Goal: Task Accomplishment & Management: Manage account settings

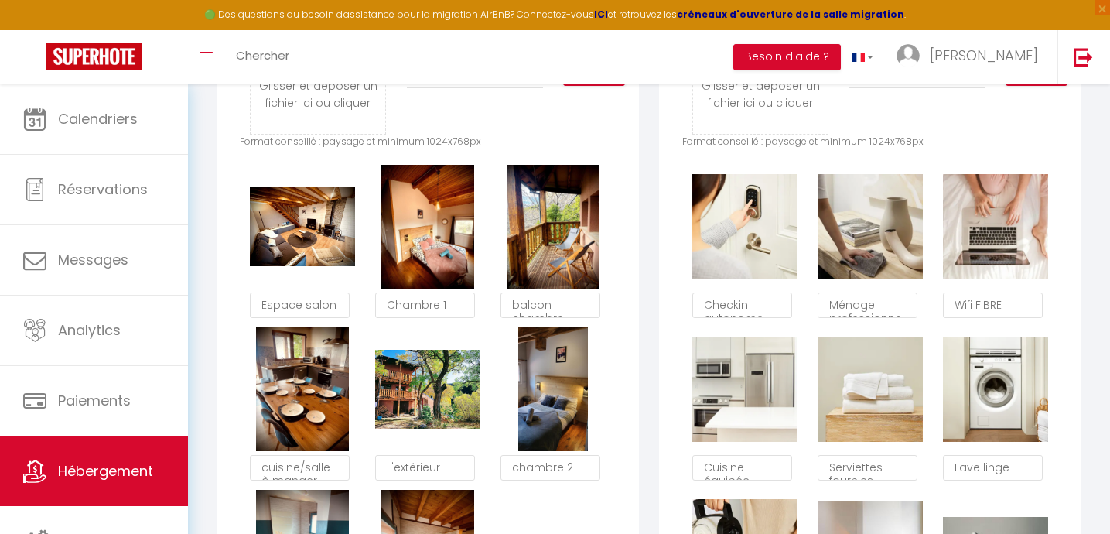
scroll to position [86, 0]
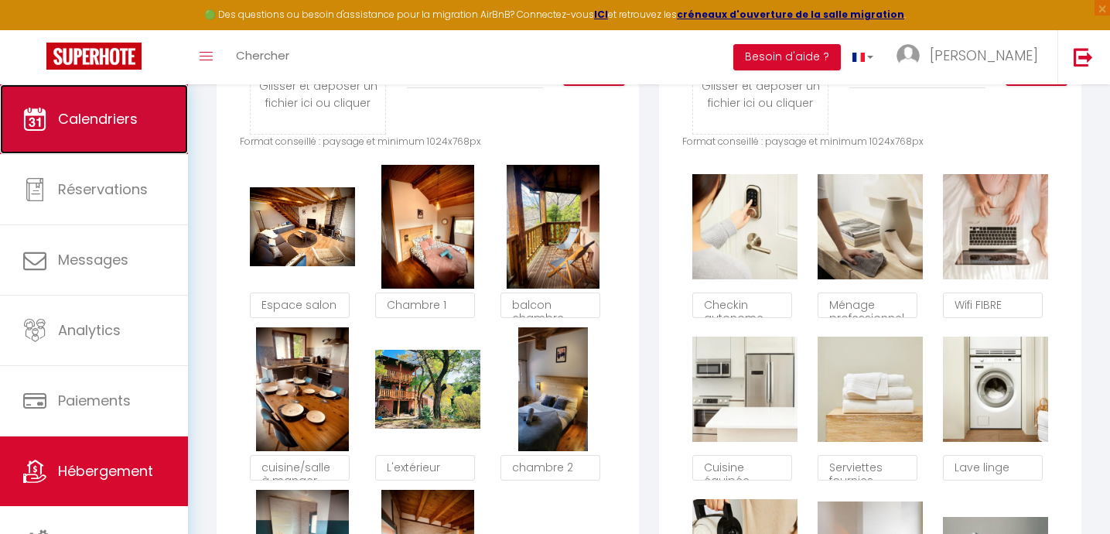
click at [97, 136] on link "Calendriers" at bounding box center [94, 119] width 188 height 70
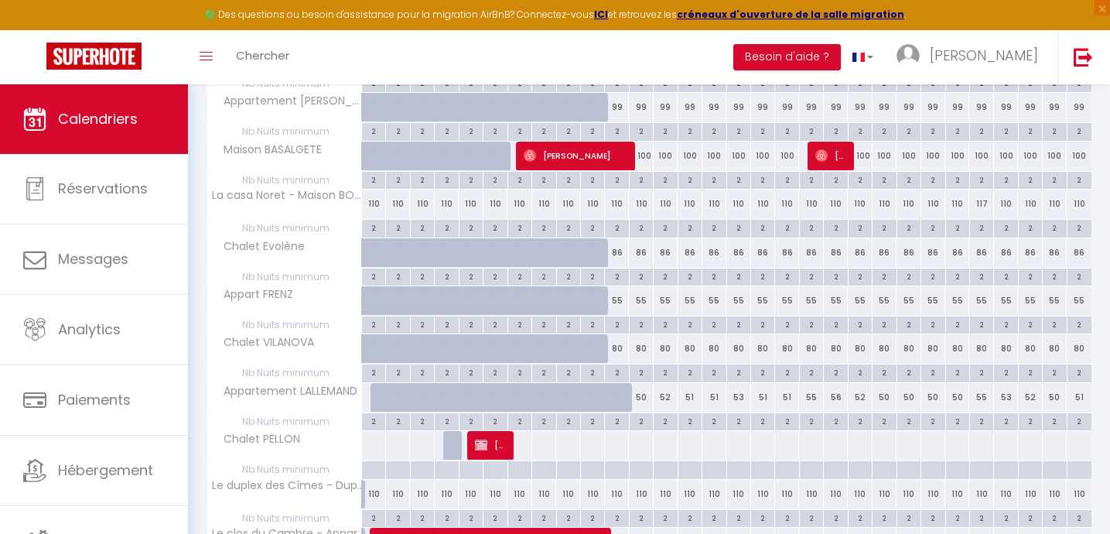
scroll to position [887, 0]
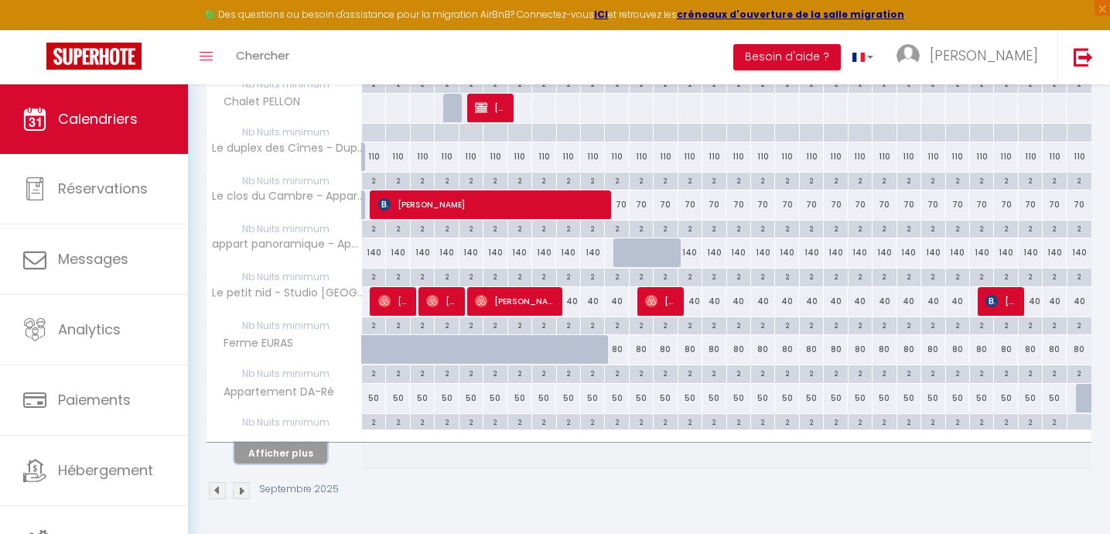
click at [279, 457] on button "Afficher plus" at bounding box center [280, 453] width 93 height 21
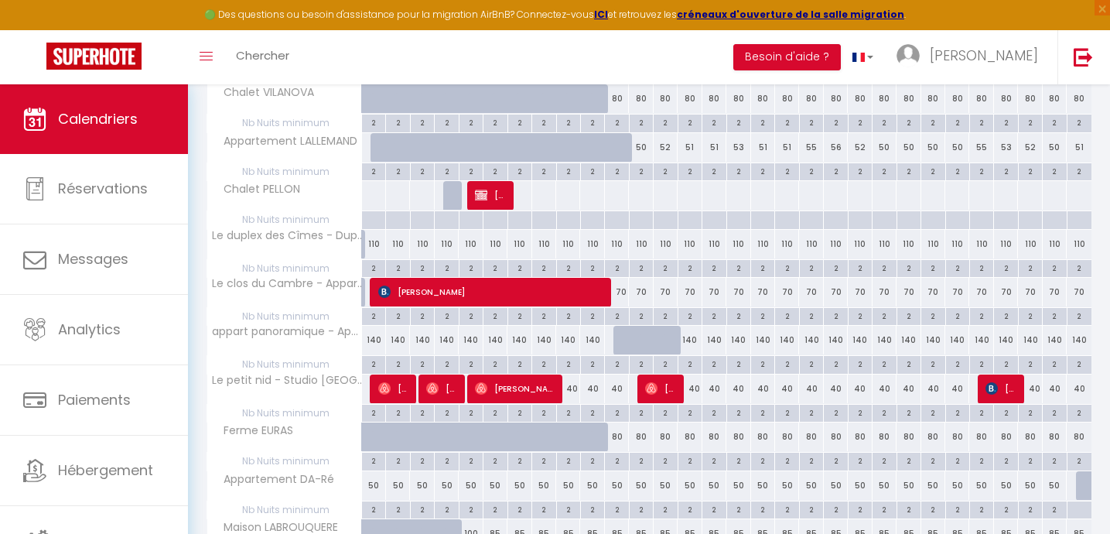
scroll to position [802, 0]
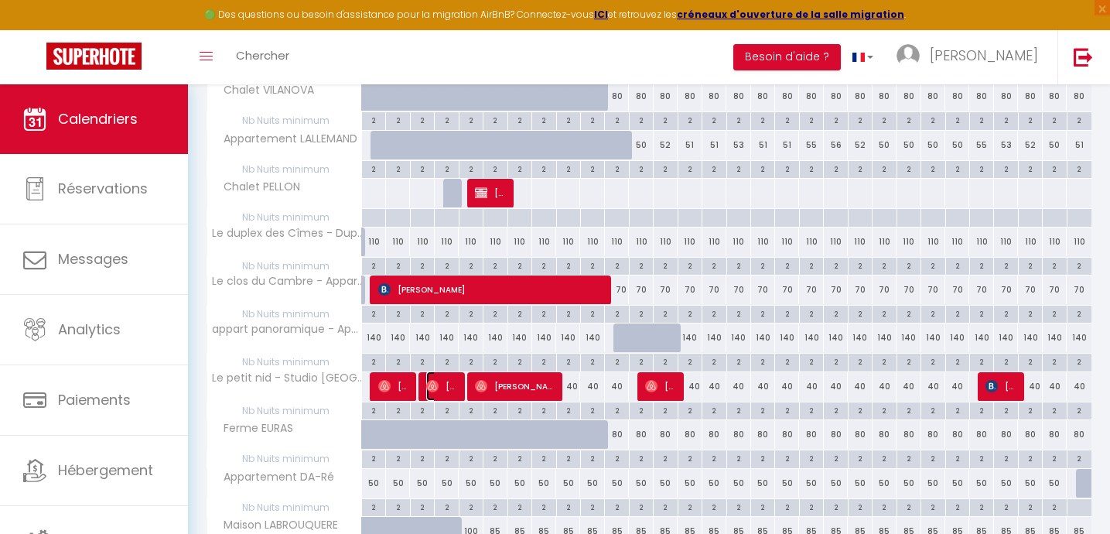
click at [441, 388] on span "[PERSON_NAME]" at bounding box center [442, 385] width 32 height 29
select select "OK"
select select "1"
select select "0"
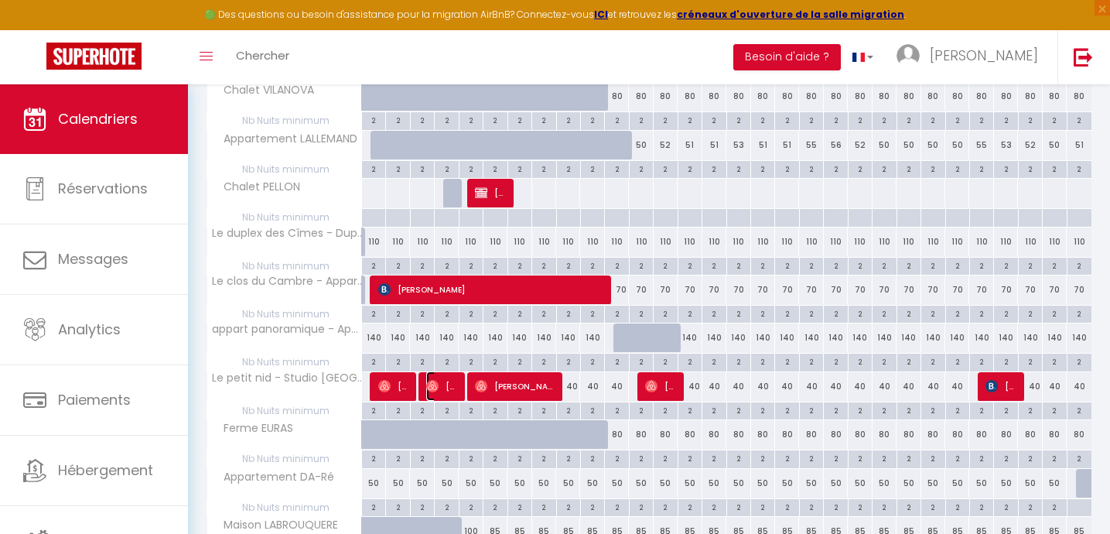
select select "1"
select select
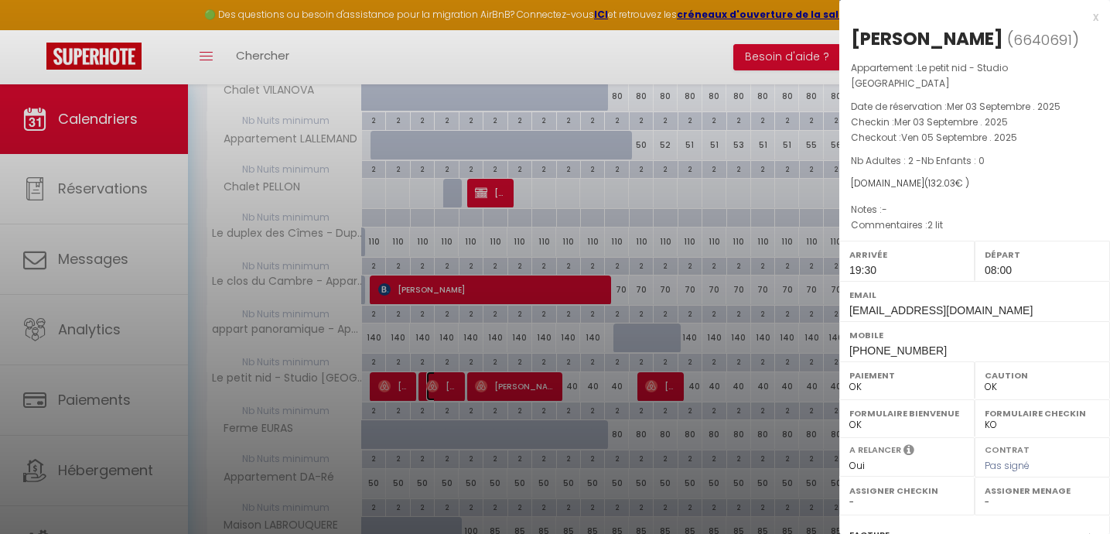
select select "37996"
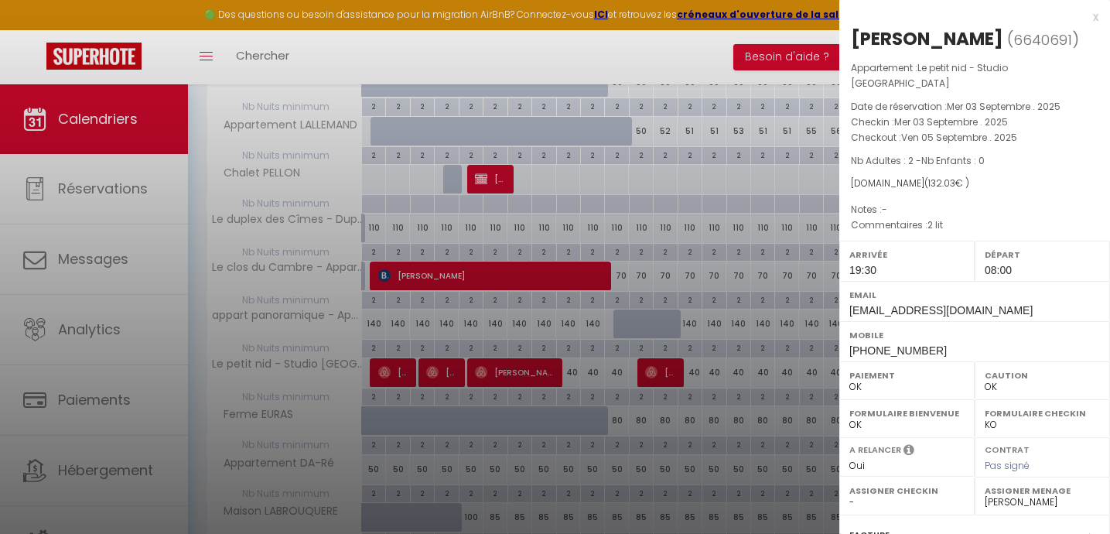
click at [448, 371] on div at bounding box center [555, 267] width 1110 height 534
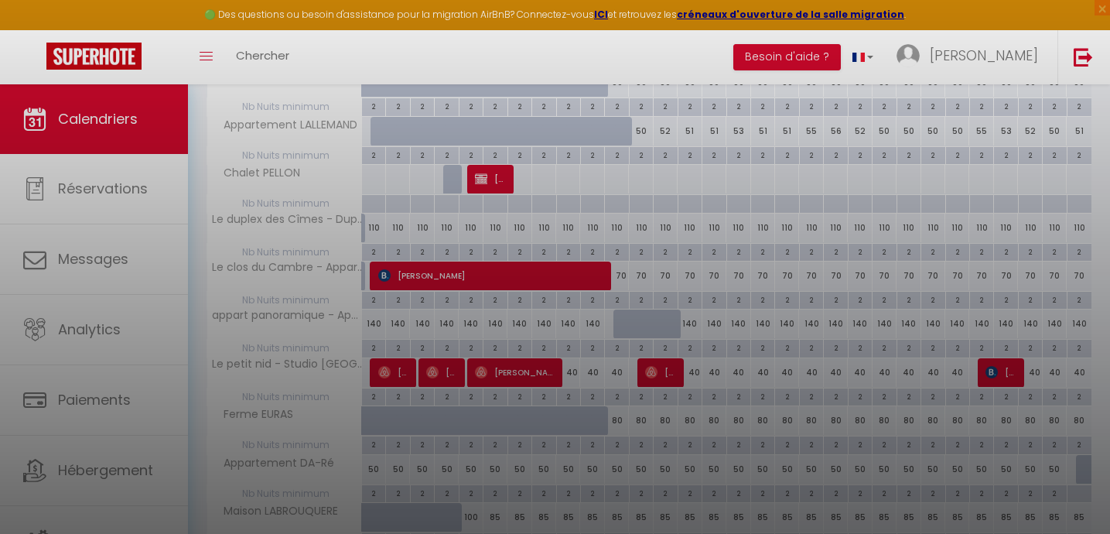
click at [461, 408] on div at bounding box center [555, 267] width 1110 height 534
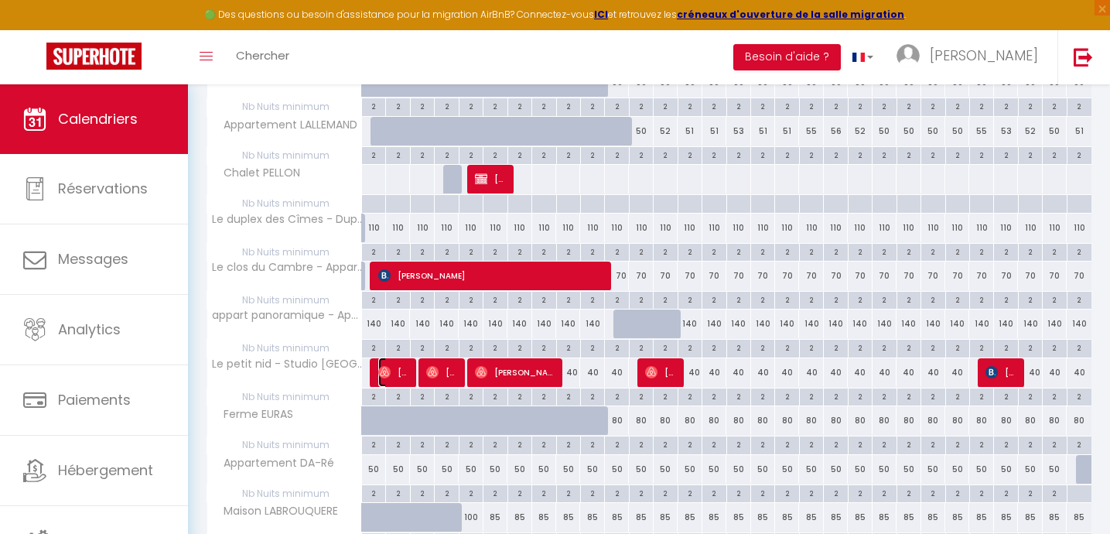
click at [388, 376] on img at bounding box center [384, 372] width 12 height 12
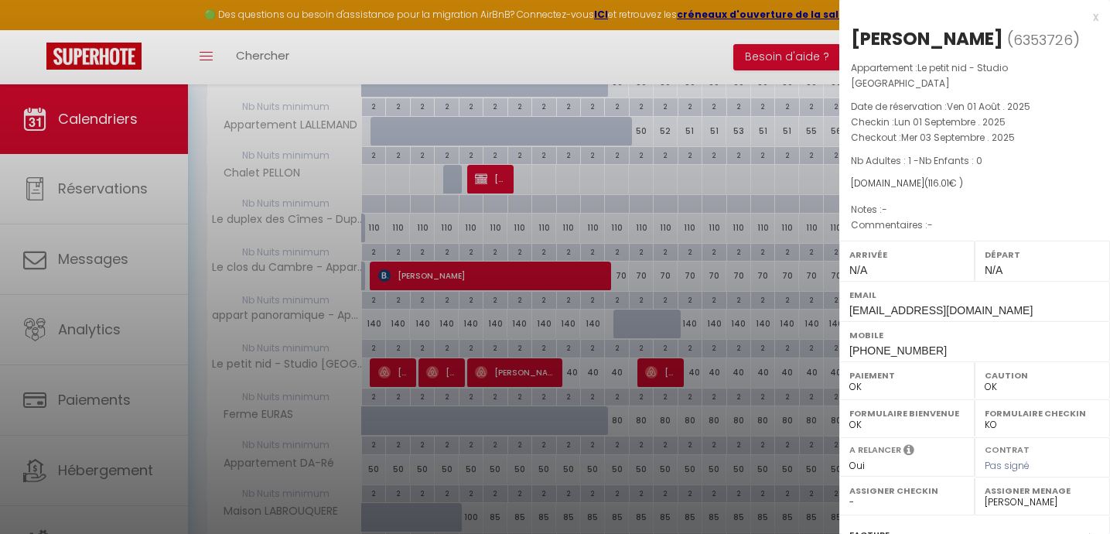
click at [388, 376] on div at bounding box center [555, 267] width 1110 height 534
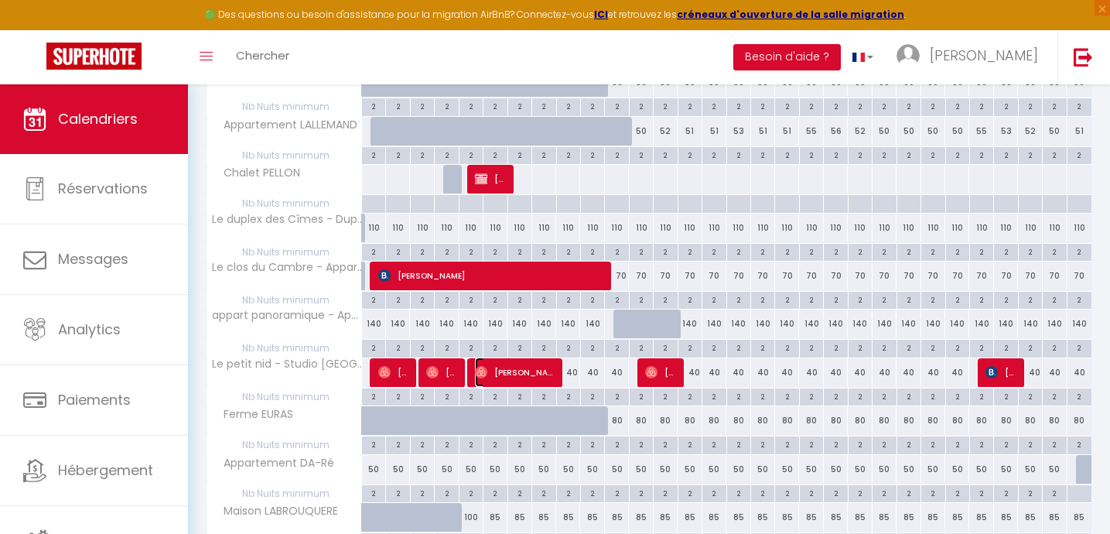
click at [508, 377] on span "[PERSON_NAME]" at bounding box center [515, 372] width 80 height 29
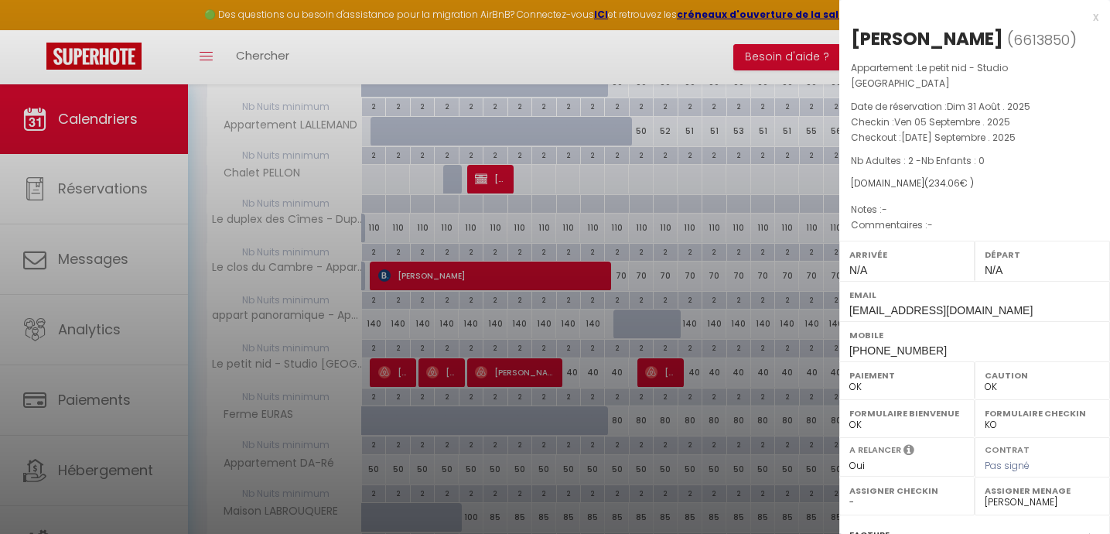
click at [508, 377] on div at bounding box center [555, 267] width 1110 height 534
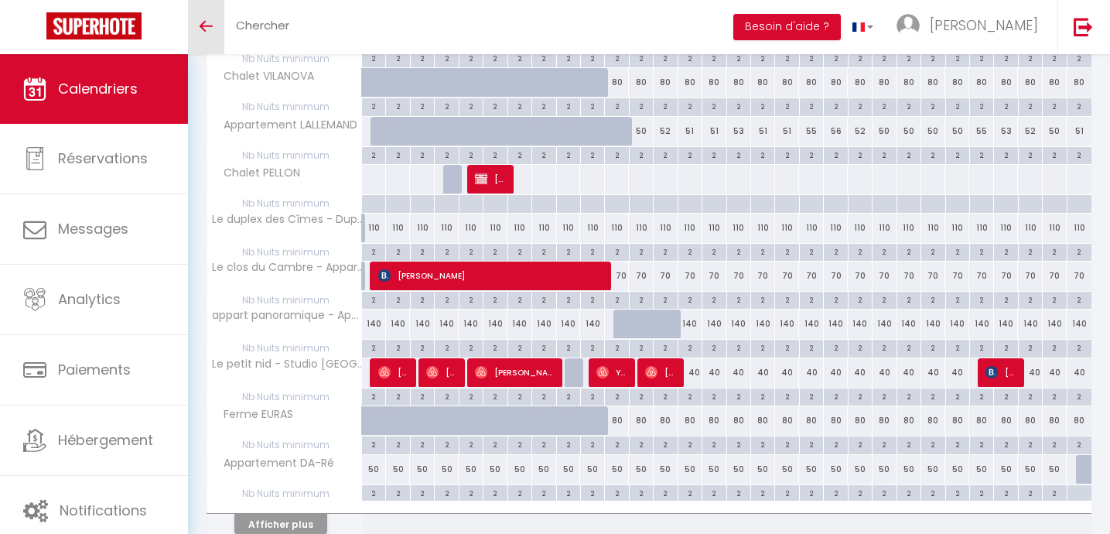
click at [206, 22] on icon "Toggle menubar" at bounding box center [206, 26] width 13 height 9
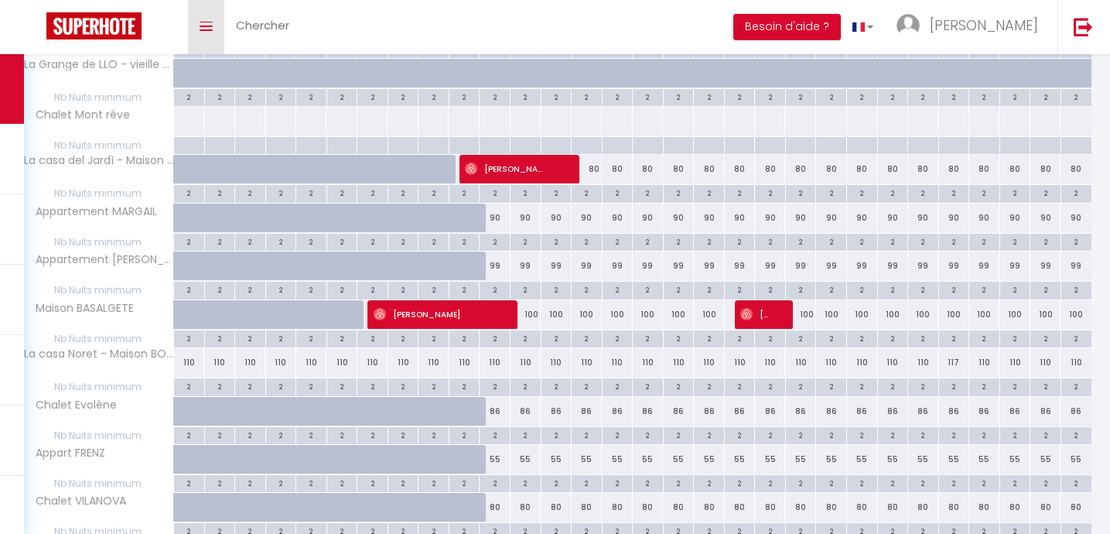
scroll to position [340, 0]
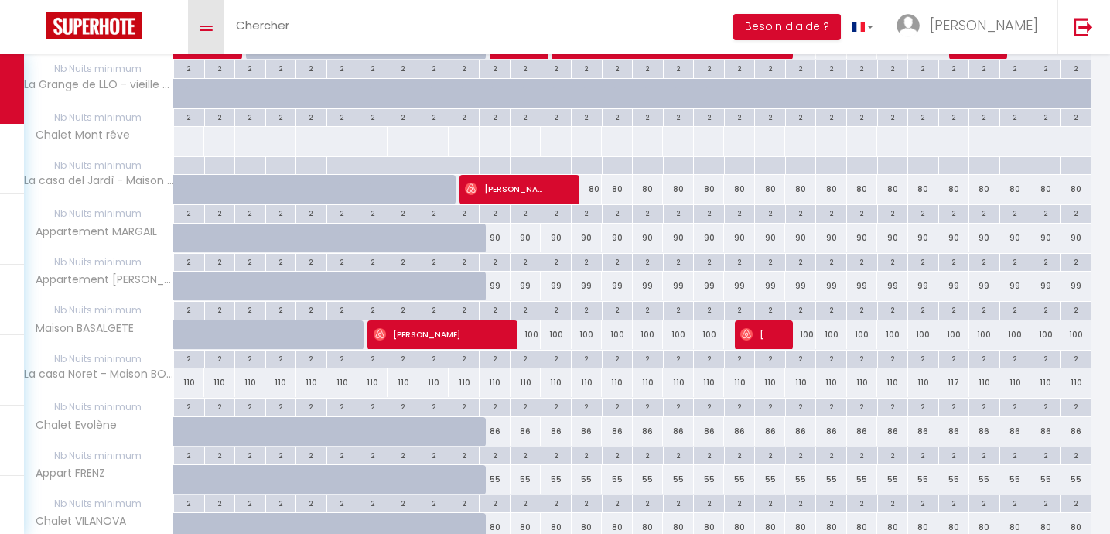
click at [208, 29] on icon "Toggle menubar" at bounding box center [206, 26] width 13 height 9
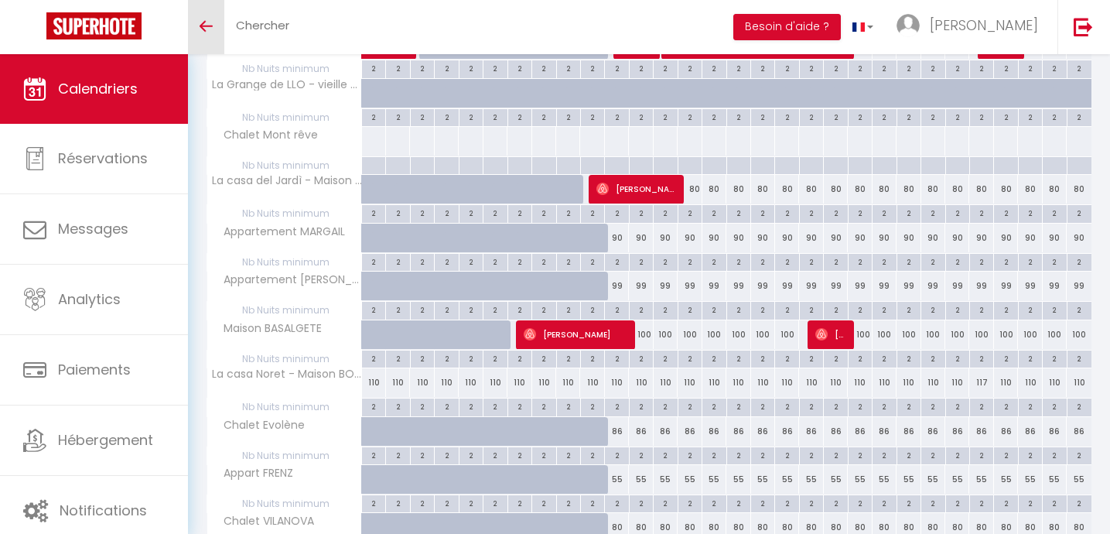
scroll to position [0, 0]
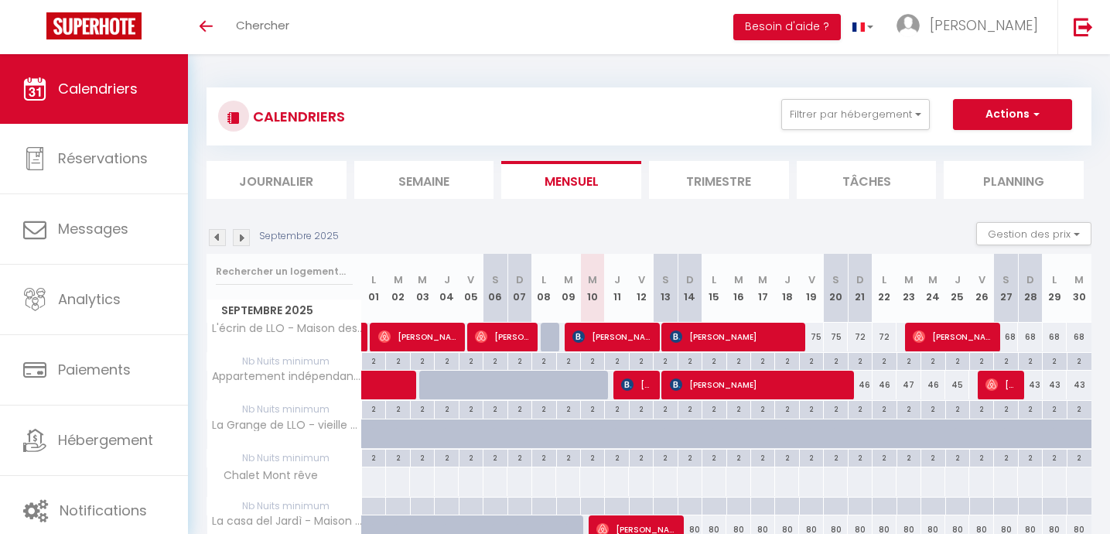
click at [219, 240] on img at bounding box center [217, 237] width 17 height 17
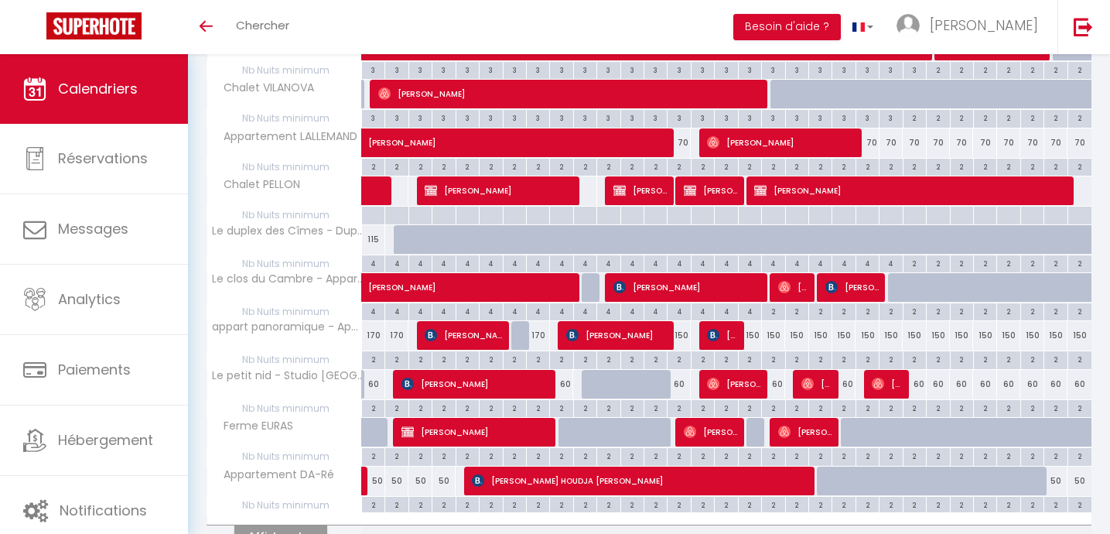
scroll to position [857, 0]
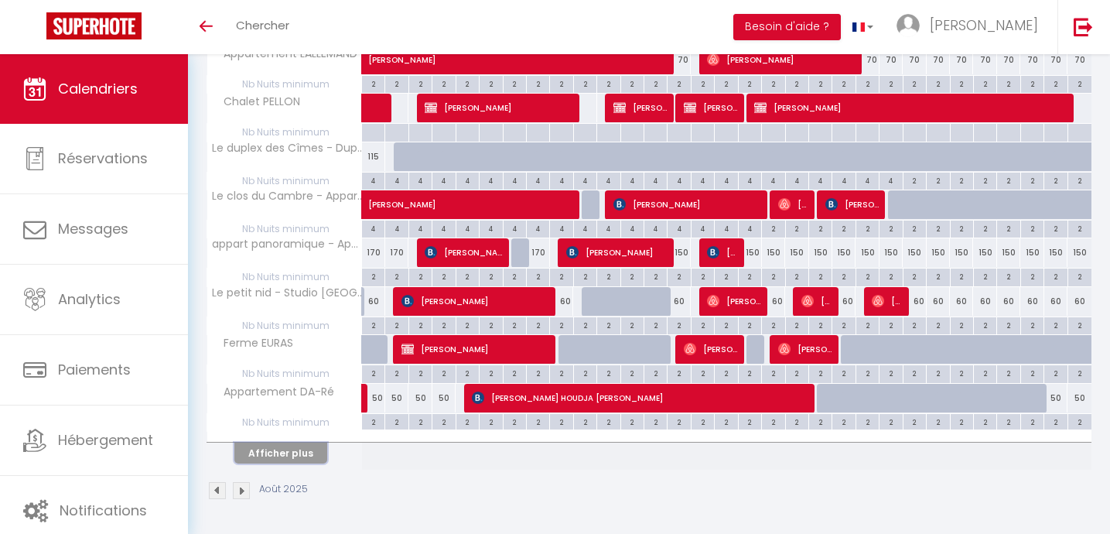
click at [304, 454] on button "Afficher plus" at bounding box center [280, 453] width 93 height 21
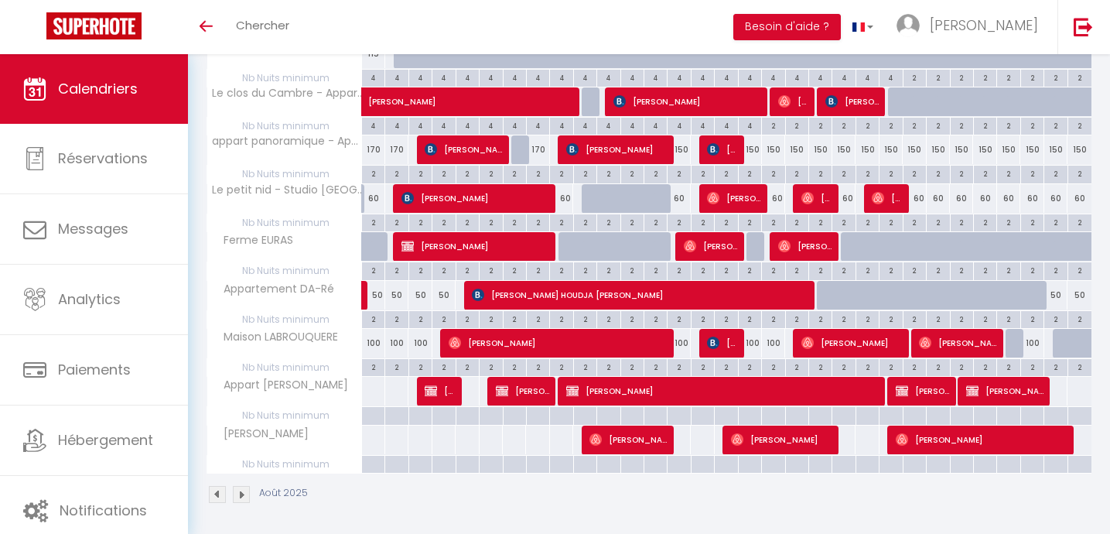
scroll to position [963, 0]
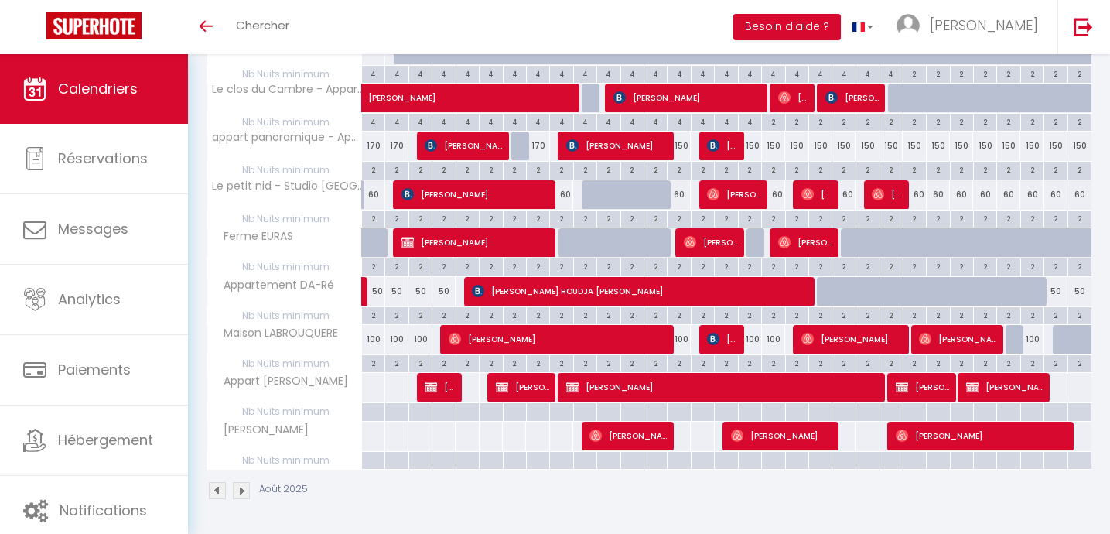
click at [243, 487] on img at bounding box center [241, 490] width 17 height 17
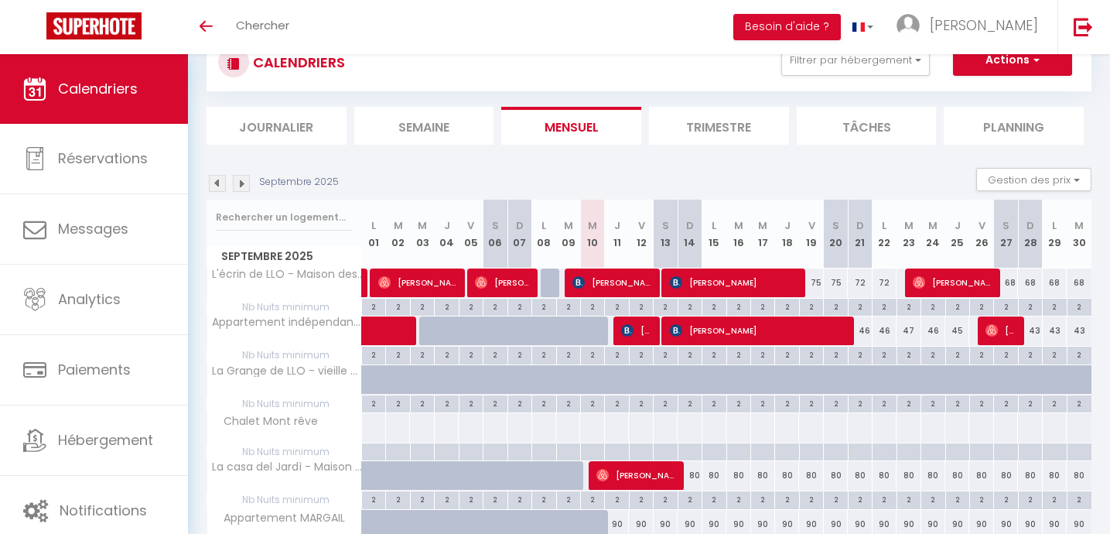
scroll to position [857, 0]
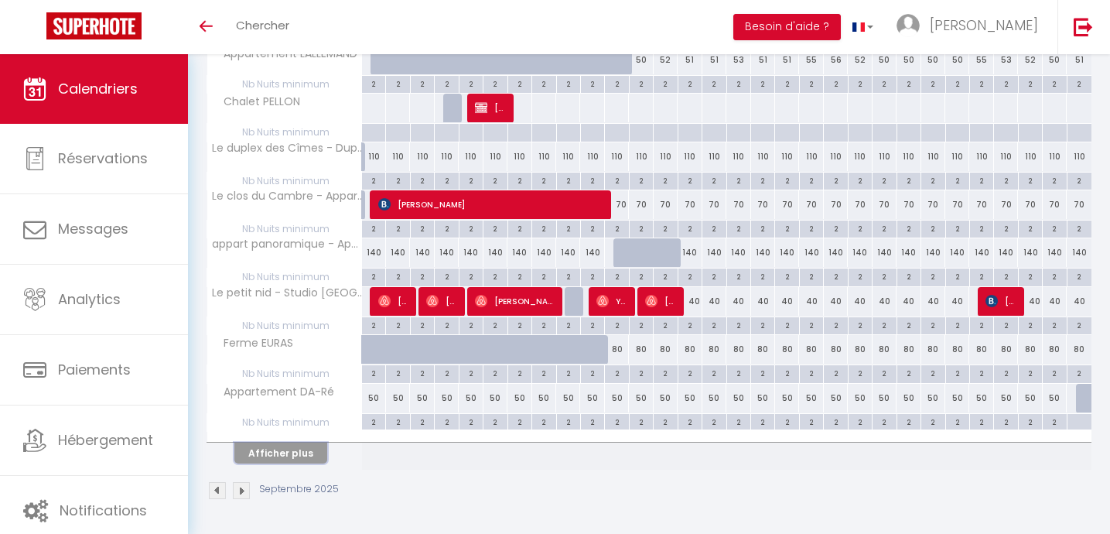
click at [285, 455] on button "Afficher plus" at bounding box center [280, 453] width 93 height 21
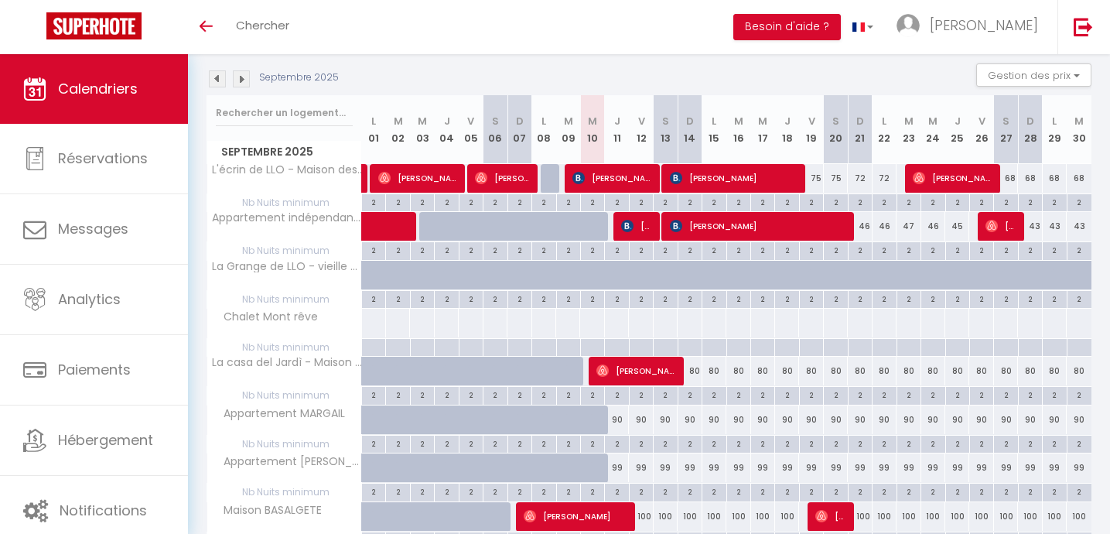
scroll to position [169, 0]
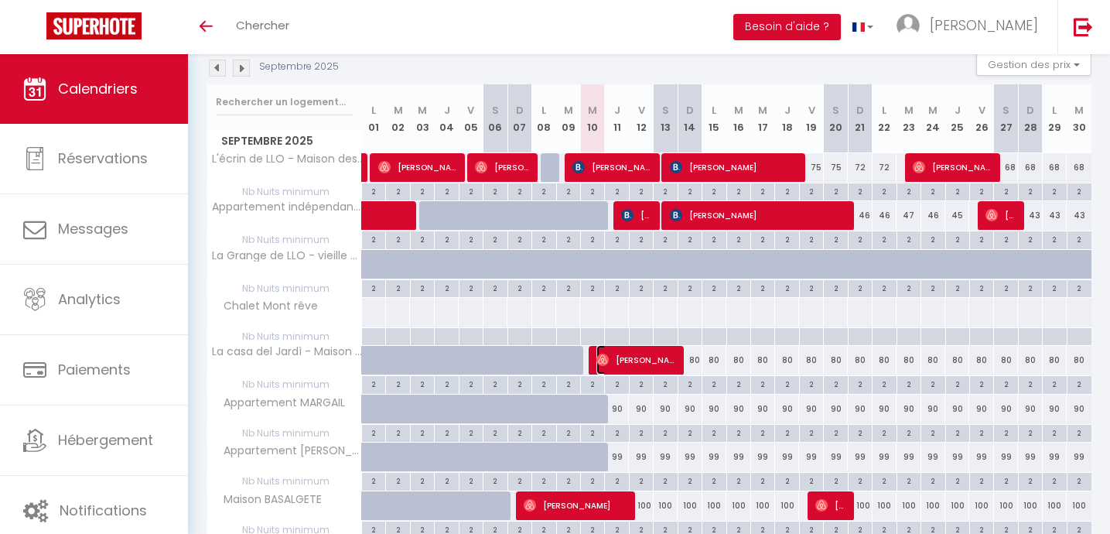
click at [608, 356] on img at bounding box center [603, 360] width 12 height 12
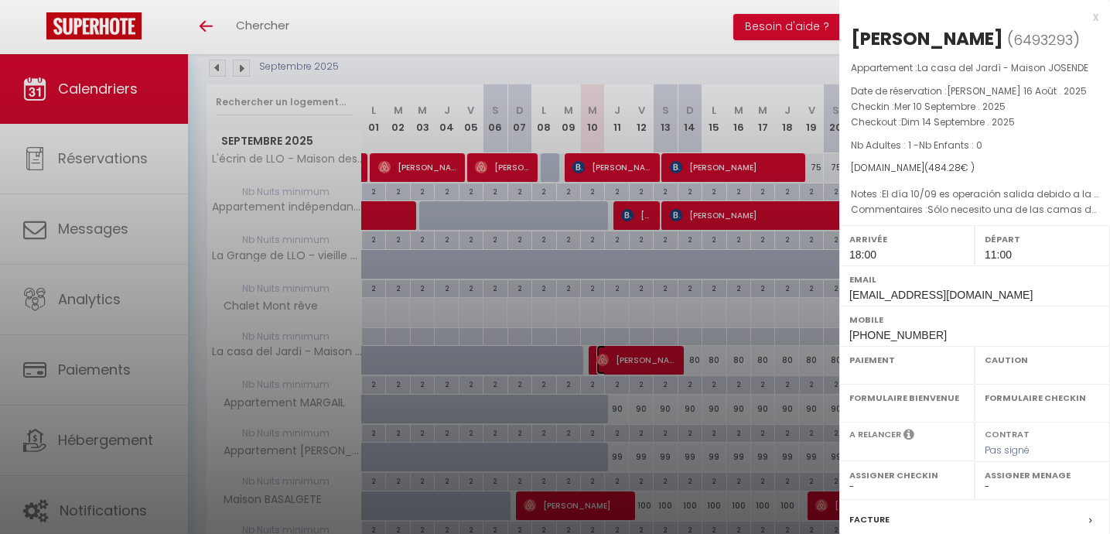
select select "OK"
select select "1"
select select "0"
select select "1"
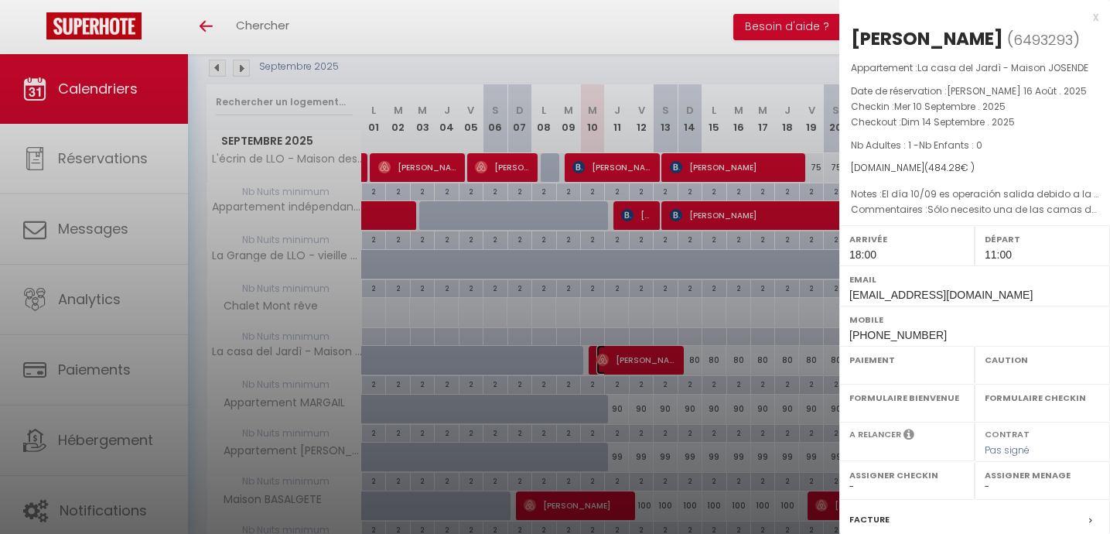
select select
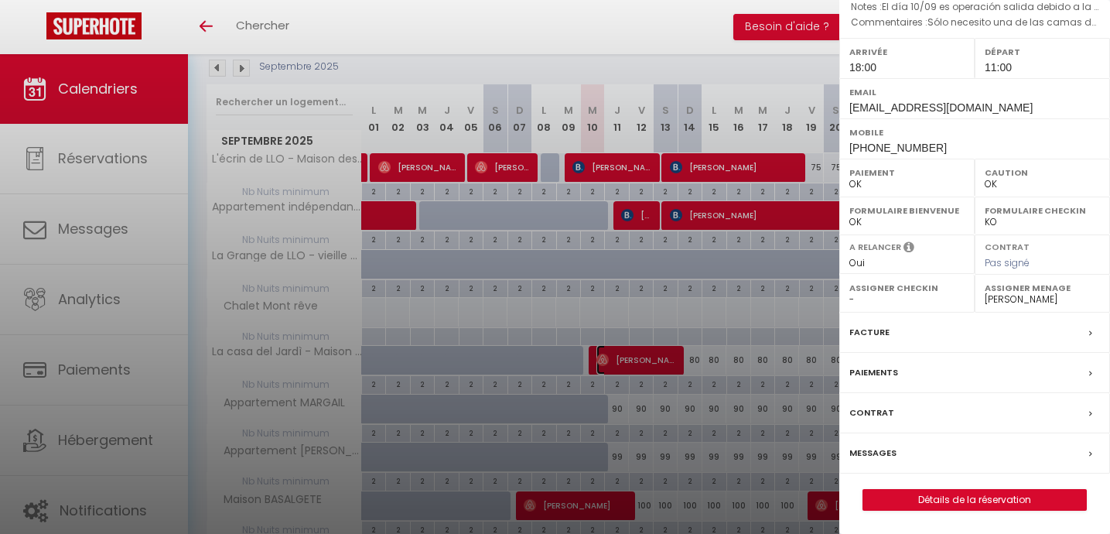
scroll to position [237, 0]
click at [727, 314] on div at bounding box center [555, 267] width 1110 height 534
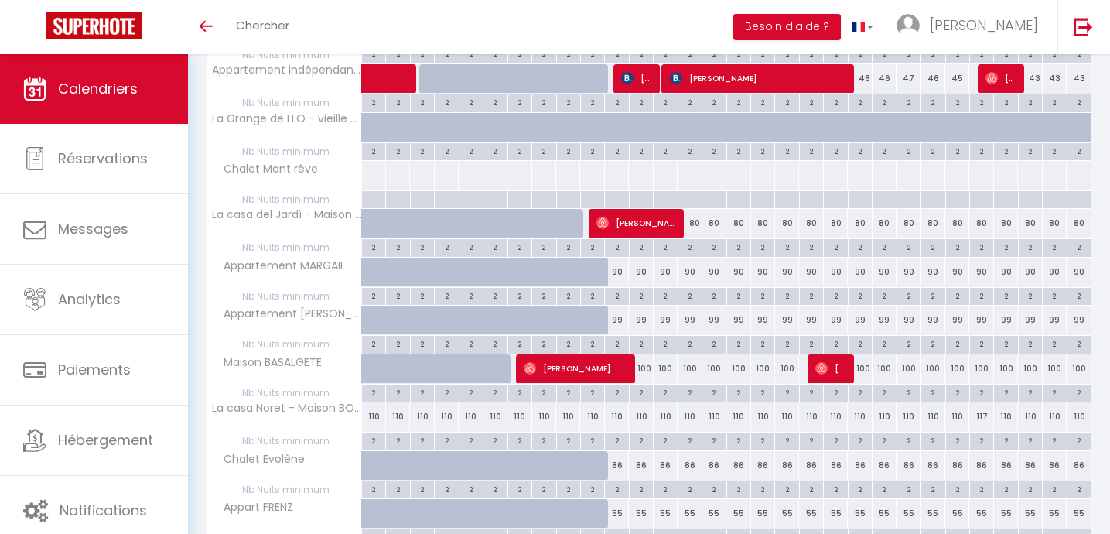
scroll to position [279, 0]
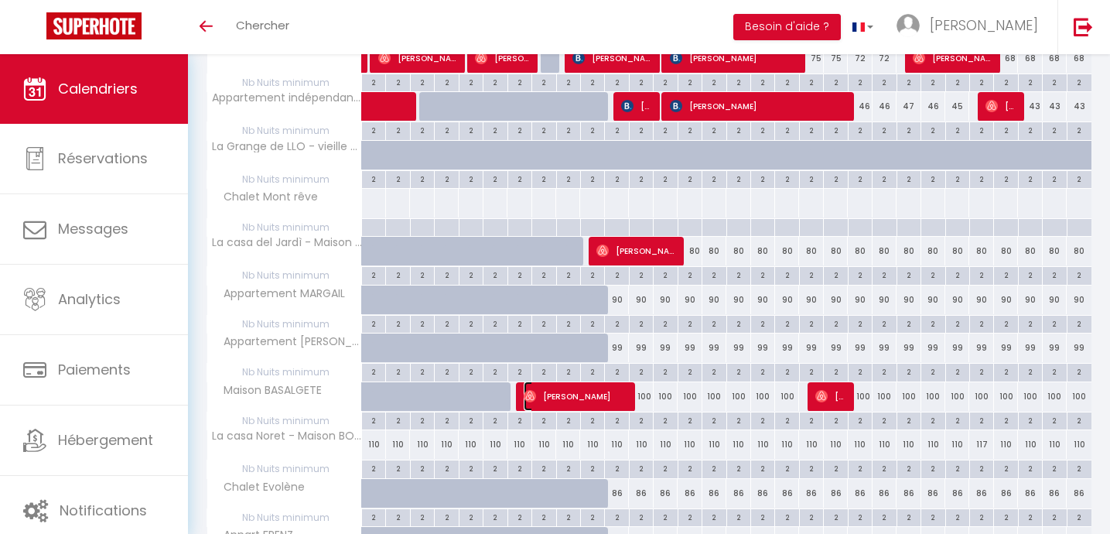
click at [580, 395] on span "[PERSON_NAME]" at bounding box center [576, 395] width 104 height 29
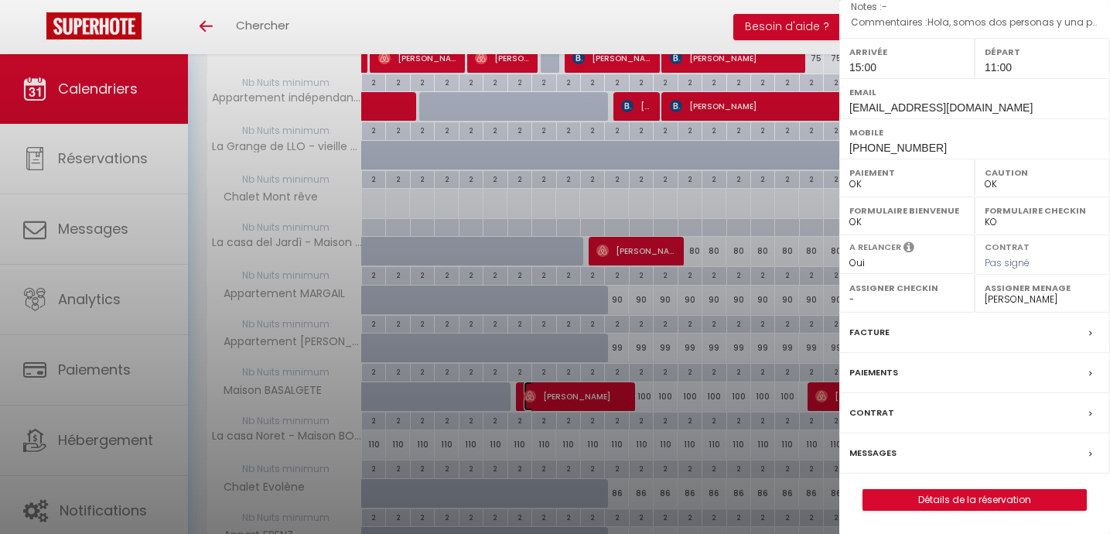
select select "37502"
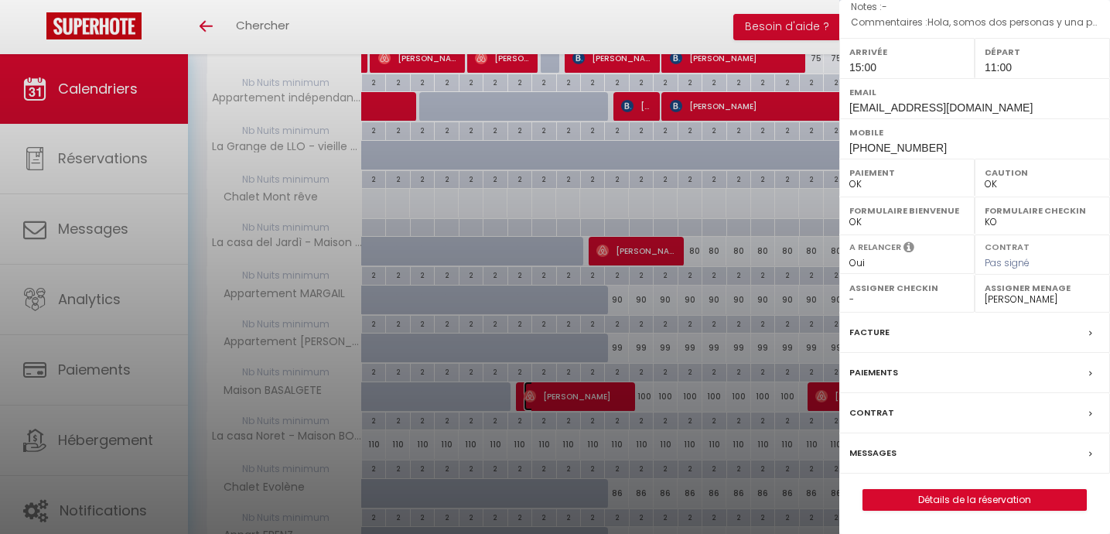
scroll to position [212, 0]
click at [701, 414] on div at bounding box center [555, 267] width 1110 height 534
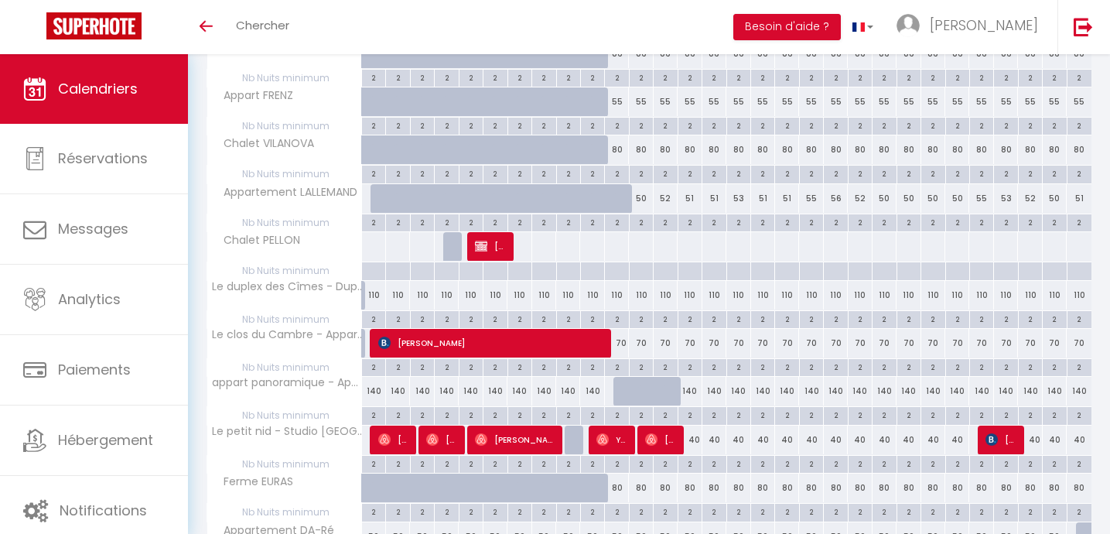
scroll to position [725, 0]
